Goal: Task Accomplishment & Management: Manage account settings

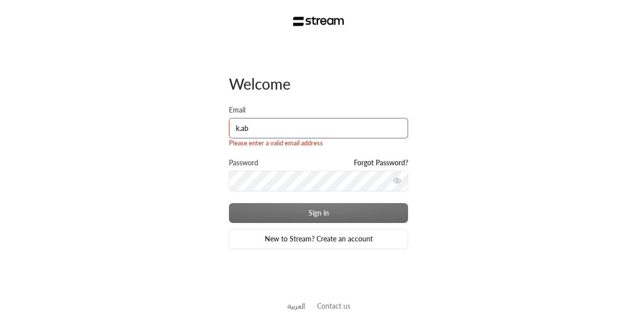
type input "[PERSON_NAME][EMAIL_ADDRESS][DOMAIN_NAME]"
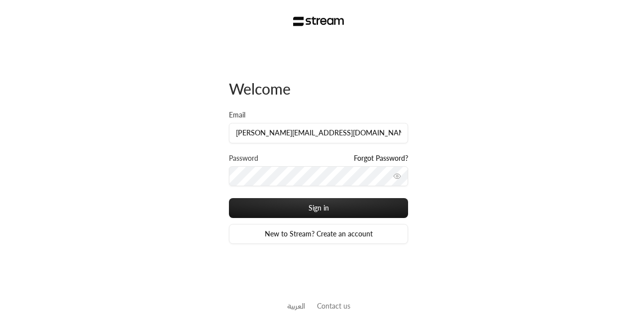
click at [396, 178] on icon "toggle password visibility" at bounding box center [397, 176] width 6 height 4
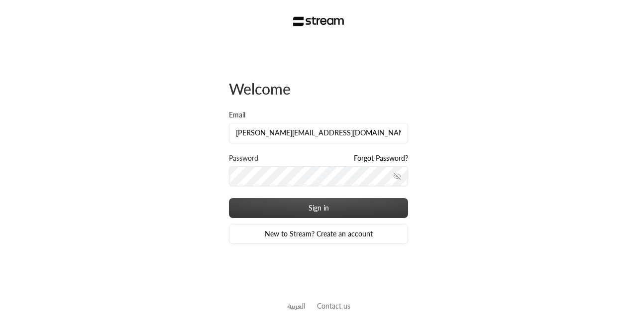
click at [290, 203] on button "Sign in" at bounding box center [318, 208] width 179 height 20
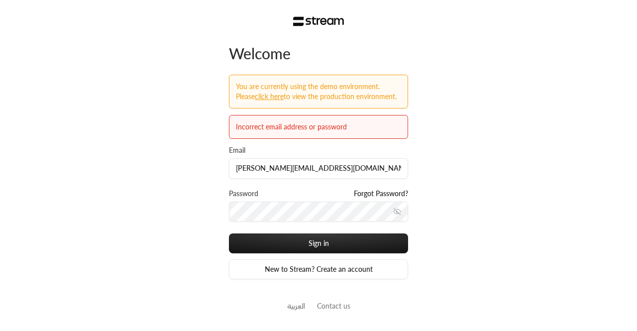
click at [157, 82] on div "Welcome You are currently using the demo environment. Please Click here to view…" at bounding box center [318, 165] width 637 height 331
click at [229, 233] on button "Sign in" at bounding box center [318, 243] width 179 height 20
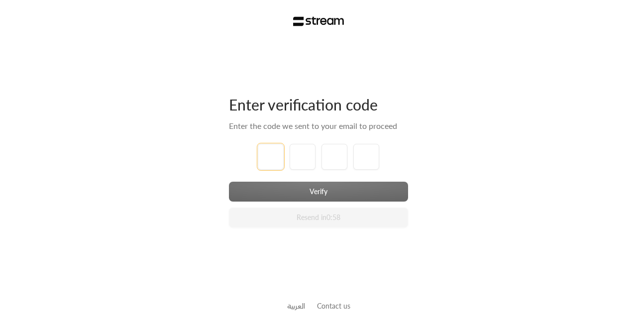
type input "1"
type input "2"
type input "3"
type input "4"
